Goal: Transaction & Acquisition: Book appointment/travel/reservation

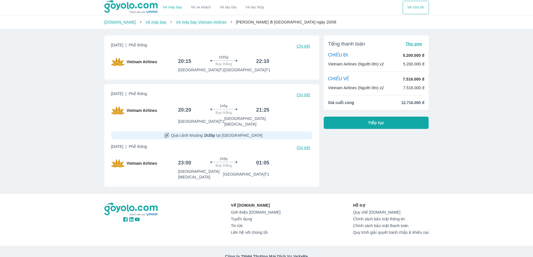
click at [367, 161] on div "Tổng thanh toán Thu gọn CHIỀU ĐI 5.200.000 đ Vietnam Airlines (Người lớn) x2 5.…" at bounding box center [374, 109] width 110 height 156
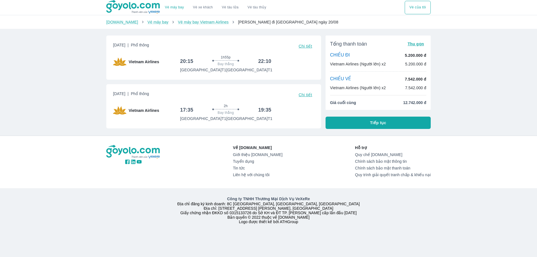
click at [469, 156] on div "Về [DOMAIN_NAME] Giới thiệu [DOMAIN_NAME] Tuyển dụng Tin tức Liên hệ với chúng …" at bounding box center [268, 184] width 537 height 96
click at [85, 123] on div "Vé máy bay Vé xe khách Vé tàu lửa Vé tàu thủy Vé của tôi [DOMAIN_NAME] Vé máy b…" at bounding box center [268, 128] width 537 height 257
click at [372, 126] on button "Tiếp tục" at bounding box center [378, 123] width 105 height 12
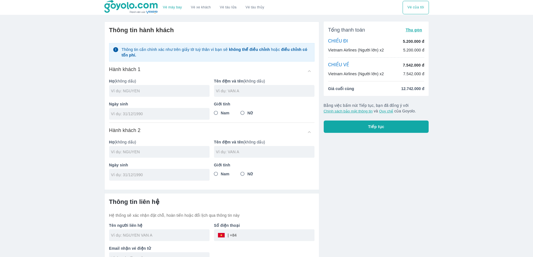
click at [146, 92] on input "text" at bounding box center [160, 91] width 98 height 6
type input "PHAN"
click at [243, 93] on input "text" at bounding box center [265, 91] width 98 height 6
type input "VAN [PERSON_NAME]"
click at [153, 117] on div at bounding box center [159, 114] width 100 height 12
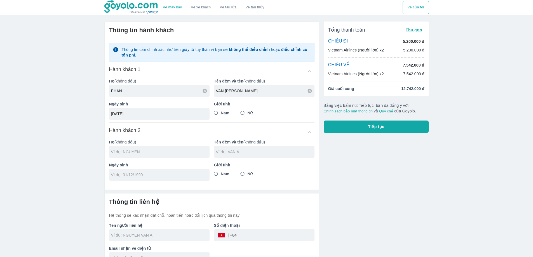
type input "[DATE]"
click at [215, 114] on input "Nam" at bounding box center [216, 113] width 10 height 10
radio input "true"
click at [138, 151] on input "text" at bounding box center [160, 152] width 98 height 6
type input "[PERSON_NAME]"
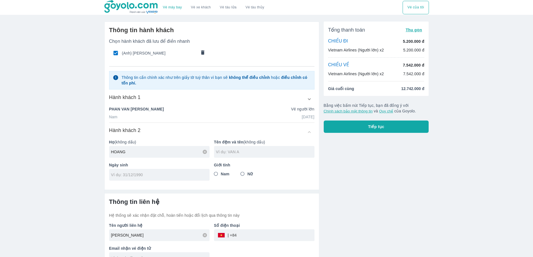
type input "HOANG"
click at [267, 155] on div at bounding box center [264, 152] width 100 height 12
type input "[PERSON_NAME]"
click at [154, 175] on input "tel" at bounding box center [157, 175] width 93 height 6
type input "[DATE]"
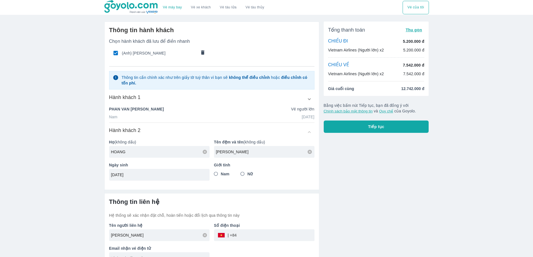
click at [241, 175] on input "Nữ" at bounding box center [243, 174] width 10 height 10
radio input "true"
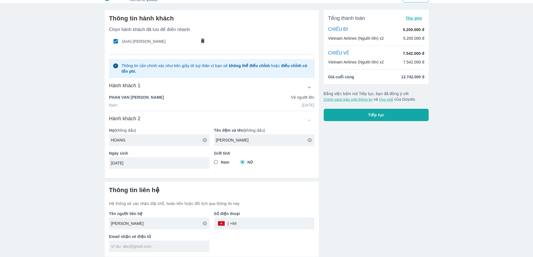
click at [254, 225] on input "tel" at bounding box center [276, 223] width 78 height 13
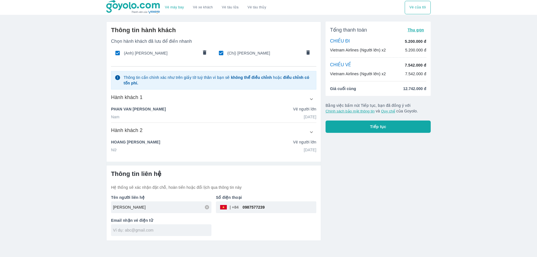
click at [139, 231] on input "text" at bounding box center [162, 230] width 98 height 6
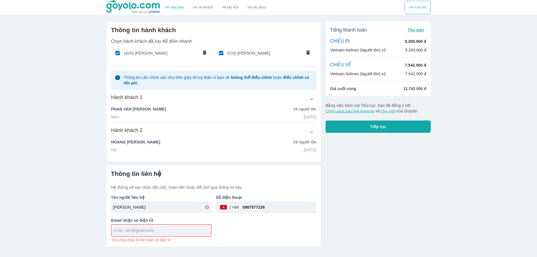
drag, startPoint x: 245, startPoint y: 208, endPoint x: 234, endPoint y: 209, distance: 11.8
click at [234, 209] on div "​ 0987577239" at bounding box center [266, 207] width 100 height 12
type input "0979085286"
click at [168, 231] on input "text" at bounding box center [162, 231] width 98 height 6
type input "[EMAIL_ADDRESS][DOMAIN_NAME]"
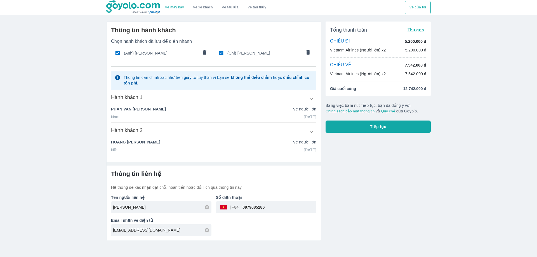
click at [249, 232] on div "Tên người liên hệ [PERSON_NAME] Số điện thoại ​ 0979085286 Email nhận vé điện t…" at bounding box center [212, 213] width 210 height 46
click at [375, 126] on span "Tiếp tục" at bounding box center [378, 127] width 16 height 6
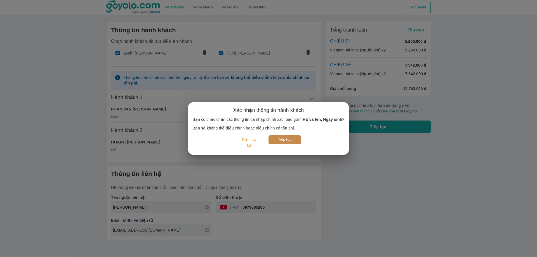
click at [286, 141] on button "Tiếp tục" at bounding box center [285, 139] width 33 height 9
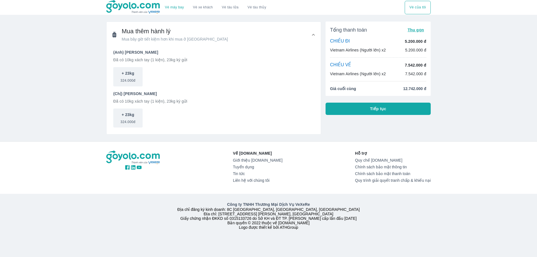
click at [396, 112] on button "Tiếp tục" at bounding box center [378, 109] width 105 height 12
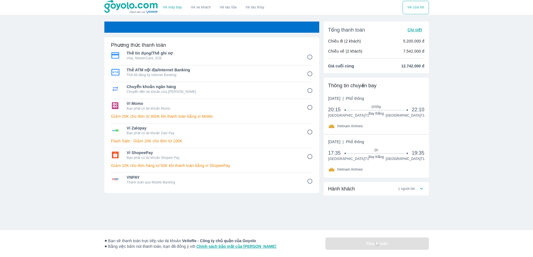
click at [422, 227] on div "Hành khách 1 người lớn" at bounding box center [376, 211] width 105 height 58
click at [431, 218] on div "Phương thức thanh toán Thẻ tín dụng/Thẻ ghi nợ Visa, MasterCard, JCB Thẻ ATM nộ…" at bounding box center [266, 153] width 333 height 263
click at [456, 216] on div "Vé máy bay Vé xe khách Vé tàu lửa Vé tàu thủy Vé của tôi Phương thức thanh toán…" at bounding box center [266, 142] width 533 height 284
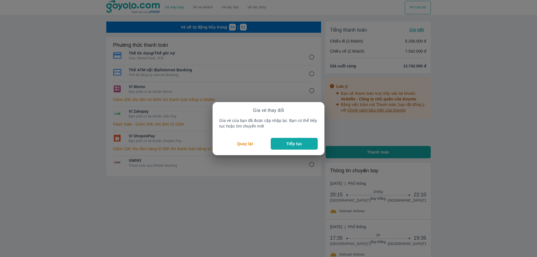
click at [292, 147] on button "Tiếp tục" at bounding box center [294, 144] width 47 height 12
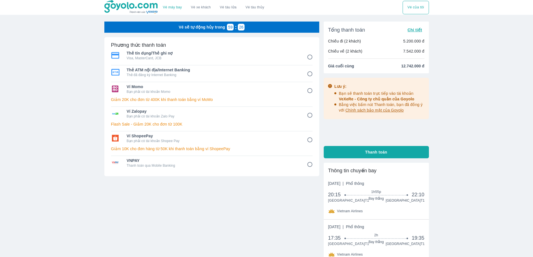
click at [231, 212] on div "Vé sẽ tự động hủy trong 59 : 26 Phương thức thanh toán Thẻ tín dụng/Thẻ ghi nợ …" at bounding box center [211, 145] width 215 height 246
click at [124, 211] on div at bounding box center [211, 208] width 215 height 5
click at [450, 180] on div "Vé máy bay Vé xe khách Vé tàu lửa Vé tàu thủy Vé của tôi Vé sẽ tự động hủy tron…" at bounding box center [266, 162] width 533 height 325
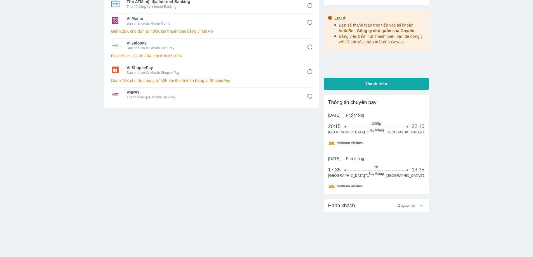
click at [475, 179] on div "Vé máy bay Vé xe khách Vé tàu lửa Vé tàu thủy Vé của tôi Vé sẽ tự động hủy tron…" at bounding box center [266, 94] width 533 height 325
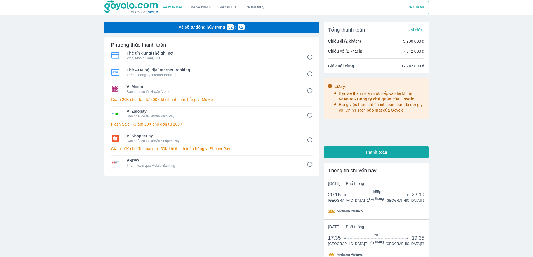
click at [225, 216] on div "Vé sẽ tự động hủy trong 52 : 02 Phương thức thanh toán Thẻ tín dụng/Thẻ ghi nợ …" at bounding box center [211, 145] width 215 height 246
click at [480, 190] on div "Vé máy bay Vé xe khách Vé tàu lửa Vé tàu thủy Vé của tôi Vé sẽ tự động hủy tron…" at bounding box center [266, 162] width 533 height 325
click at [492, 153] on div "Vé máy bay Vé xe khách Vé tàu lửa Vé tàu thủy Vé của tôi Vé sẽ tự động hủy tron…" at bounding box center [266, 162] width 533 height 325
click at [214, 225] on div "Vé sẽ tự động hủy trong 48 : 59 Phương thức thanh toán Thẻ tín dụng/Thẻ ghi nợ …" at bounding box center [211, 145] width 215 height 246
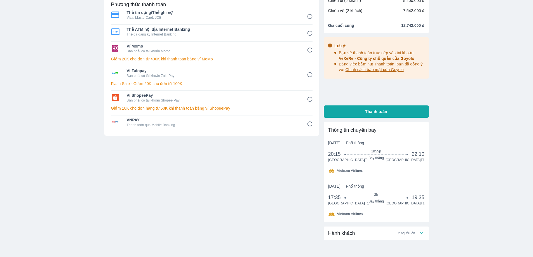
scroll to position [69, 0]
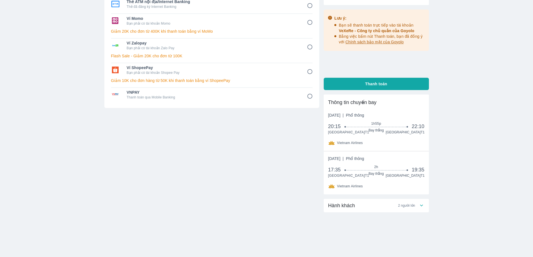
click at [165, 184] on div "Vé sẽ tự động hủy trong 48 : 48 Phương thức thanh toán Thẻ tín dụng/Thẻ ghi nợ …" at bounding box center [211, 76] width 215 height 246
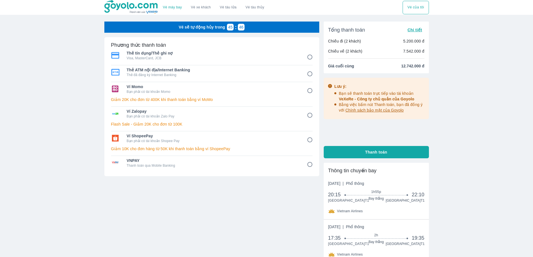
click at [183, 233] on div "Vé sẽ tự động hủy trong 45 : 46 Phương thức thanh toán Thẻ tín dụng/Thẻ ghi nợ …" at bounding box center [211, 145] width 215 height 246
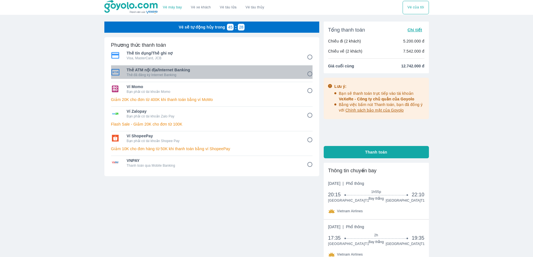
click at [196, 76] on p "Thẻ đã đăng ký Internet Banking" at bounding box center [213, 75] width 172 height 4
radio input "true"
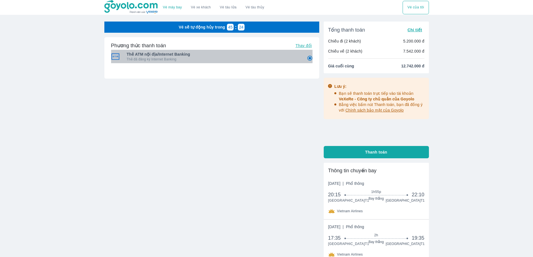
click at [200, 61] on p "Thẻ đã đăng ký Internet Banking" at bounding box center [213, 59] width 172 height 4
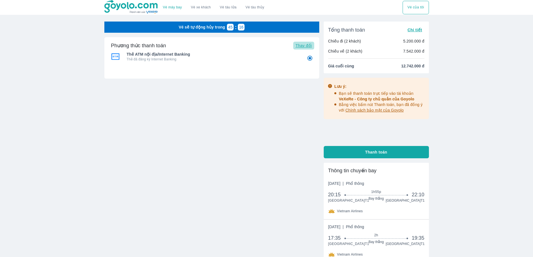
click at [308, 47] on span "Thay đổi" at bounding box center [303, 45] width 16 height 4
radio input "false"
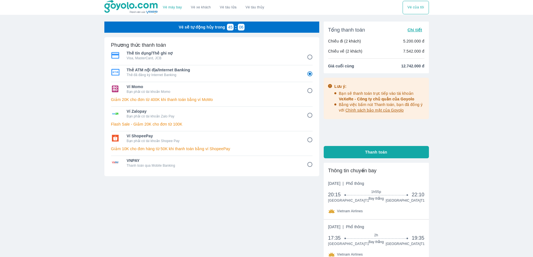
click at [245, 210] on div at bounding box center [211, 208] width 215 height 5
click at [234, 230] on div "Vé sẽ tự động hủy trong 45 : 01 Phương thức thanh toán Thẻ ATM nội địa/Internet…" at bounding box center [211, 145] width 215 height 246
click at [218, 227] on div "Vé sẽ tự động hủy trong 44 : 56 Phương thức thanh toán Thẻ ATM nội địa/Internet…" at bounding box center [211, 145] width 215 height 246
click at [462, 188] on div "Vé máy bay Vé xe khách Vé tàu lửa Vé tàu thủy Vé của tôi Vé sẽ tự động hủy tron…" at bounding box center [266, 162] width 533 height 325
click at [469, 181] on div "Vé máy bay Vé xe khách Vé tàu lửa Vé tàu thủy Vé của tôi Vé sẽ tự động hủy tron…" at bounding box center [266, 162] width 533 height 325
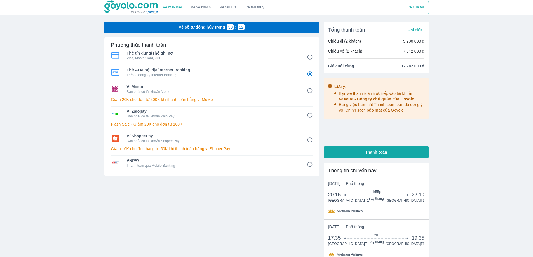
click at [78, 182] on div "Vé máy bay Vé xe khách Vé tàu lửa Vé tàu thủy Vé của tôi Vé sẽ tự động hủy tron…" at bounding box center [266, 162] width 533 height 325
click at [167, 238] on div "Vé sẽ tự động hủy trong 38 : 12 Phương thức thanh toán Thẻ ATM nội địa/Internet…" at bounding box center [211, 145] width 215 height 246
click at [237, 202] on div "Phương thức thanh toán Thẻ ATM nội địa/Internet Banking Thẻ đã đăng ký Internet…" at bounding box center [211, 124] width 215 height 174
click at [231, 207] on div at bounding box center [211, 208] width 215 height 5
